Goal: Task Accomplishment & Management: Use online tool/utility

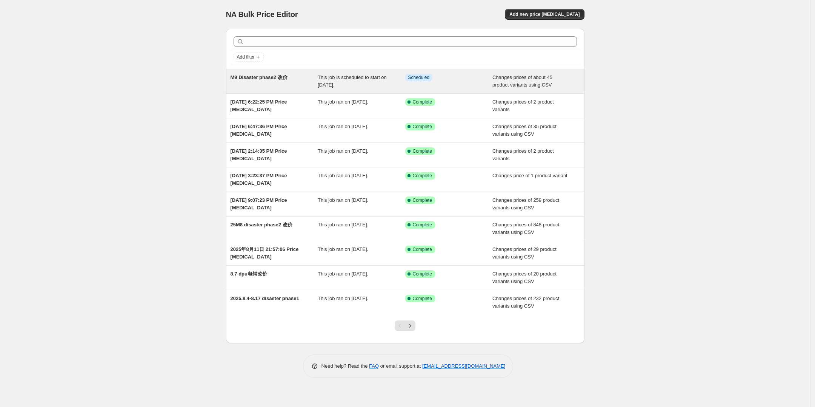
click at [352, 85] on span "This job is scheduled to start on [DATE]." at bounding box center [352, 80] width 69 height 13
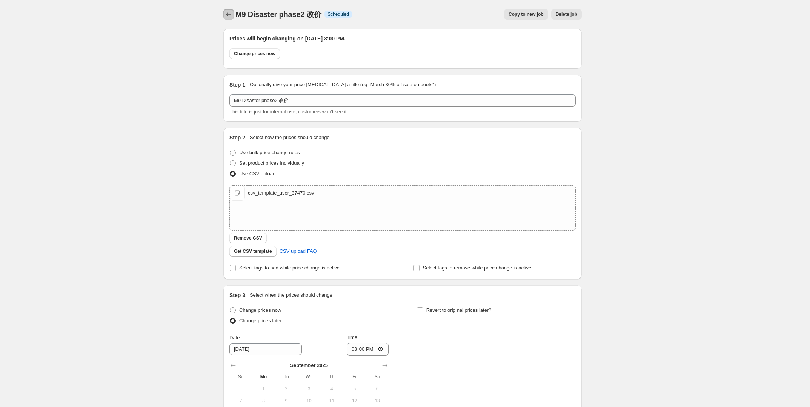
click at [233, 13] on icon "Price change jobs" at bounding box center [229, 15] width 8 height 8
